Goal: Check status: Check status

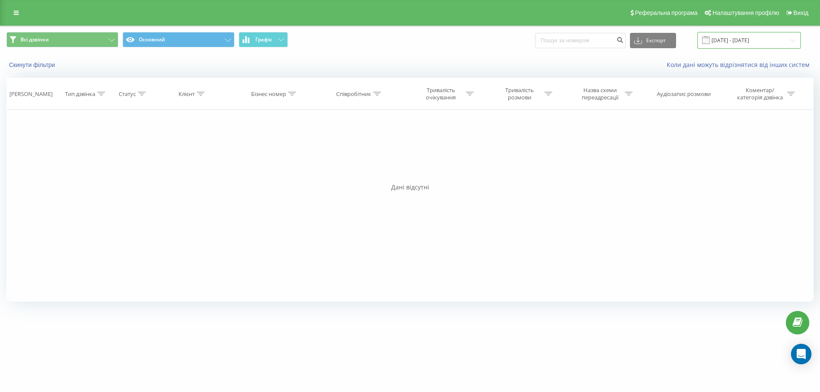
click at [727, 41] on input "[DATE] - [DATE]" at bounding box center [748, 40] width 103 height 17
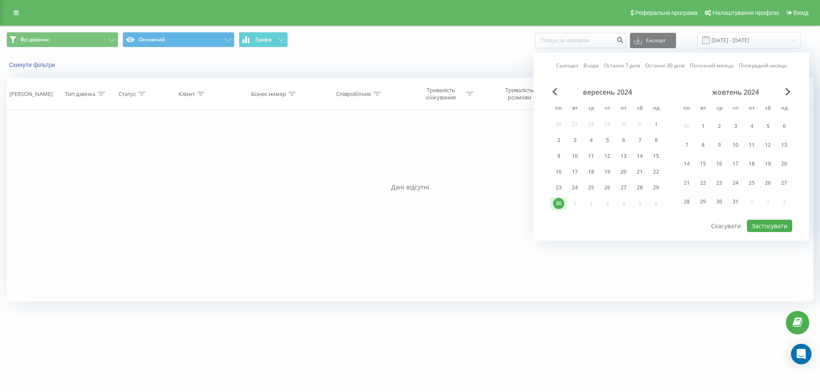
click at [573, 65] on link "Сьогодні" at bounding box center [567, 65] width 22 height 8
click at [767, 224] on button "Застосувати" at bounding box center [769, 226] width 45 height 12
type input "[DATE] - [DATE]"
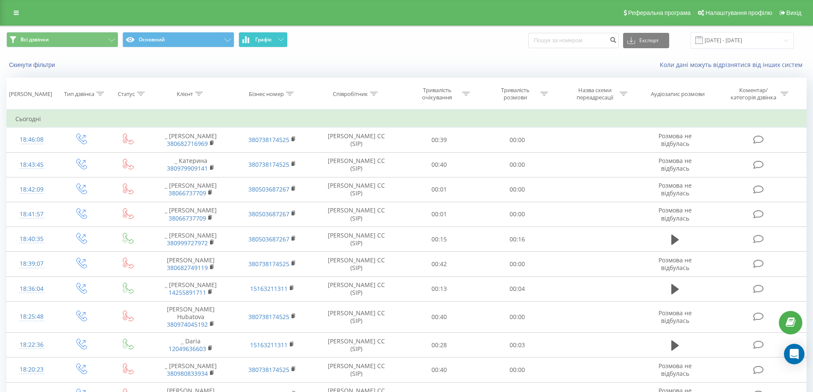
click at [276, 46] on button "Графік" at bounding box center [263, 39] width 49 height 15
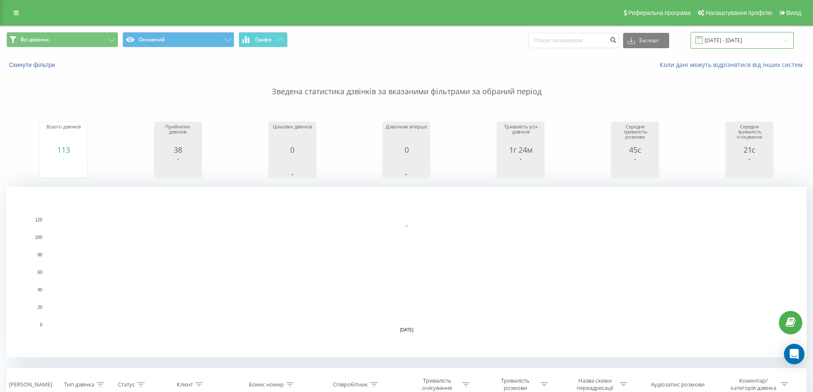
click at [731, 41] on input "[DATE] - [DATE]" at bounding box center [742, 40] width 103 height 17
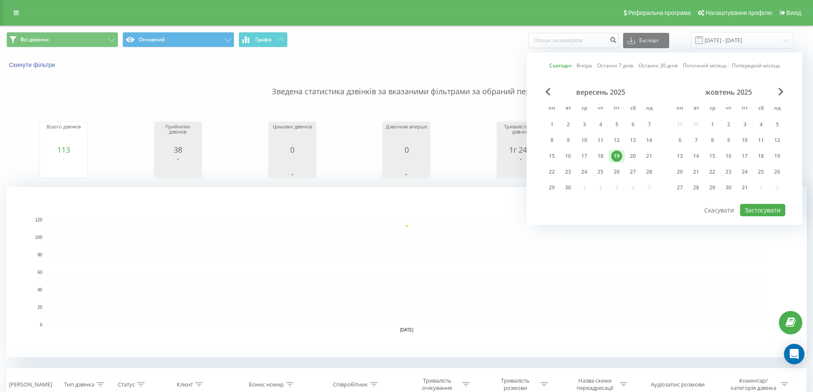
click at [565, 62] on link "Сьогодні" at bounding box center [560, 65] width 22 height 8
click at [761, 209] on button "Застосувати" at bounding box center [762, 210] width 45 height 12
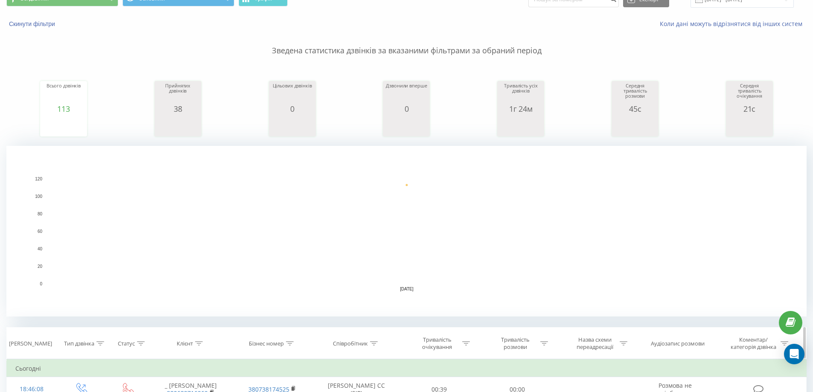
scroll to position [85, 0]
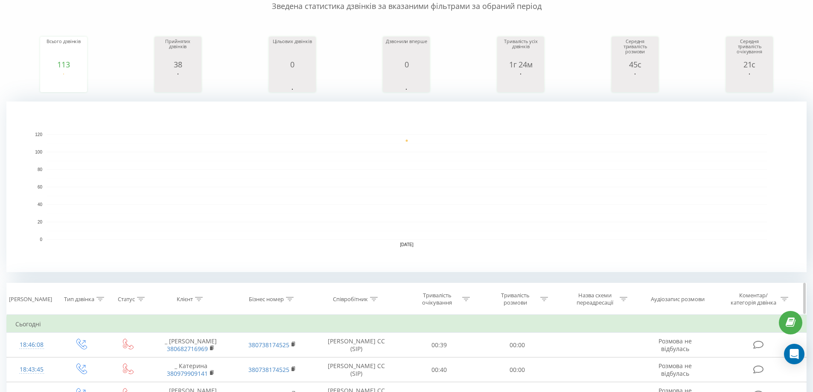
click at [545, 297] on icon at bounding box center [544, 299] width 8 height 4
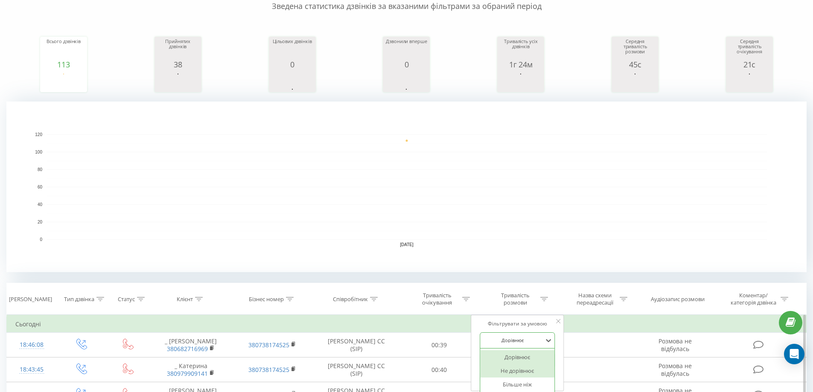
drag, startPoint x: 520, startPoint y: 333, endPoint x: 522, endPoint y: 338, distance: 5.8
click at [521, 336] on div "6 results available. Use Up and Down to choose options, press Enter to select t…" at bounding box center [517, 341] width 75 height 16
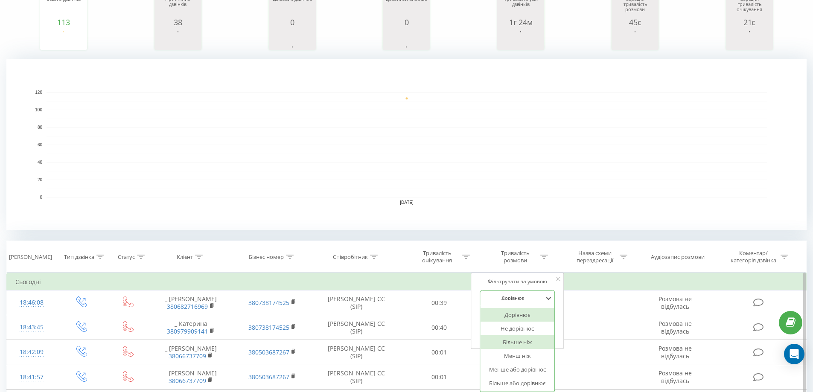
click at [530, 339] on div "Більше ніж" at bounding box center [517, 343] width 74 height 14
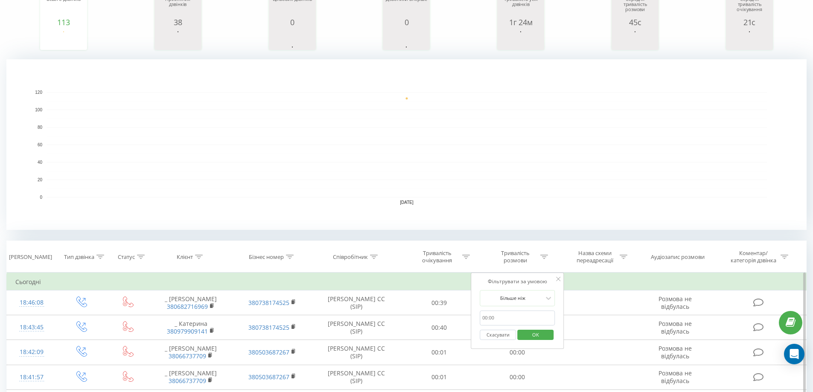
click at [525, 315] on input "text" at bounding box center [517, 318] width 75 height 15
type input "00:58"
click at [532, 332] on span "OK" at bounding box center [536, 334] width 24 height 13
